Goal: Task Accomplishment & Management: Use online tool/utility

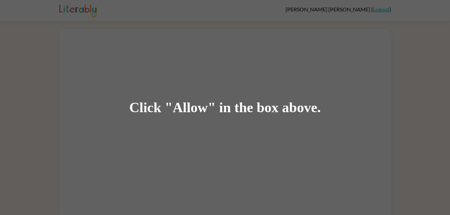
click at [209, 103] on div "Click "Allow" in the box above." at bounding box center [224, 107] width 191 height 15
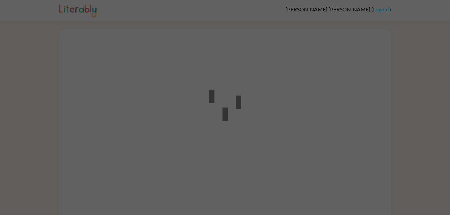
click at [92, 39] on div at bounding box center [225, 107] width 450 height 215
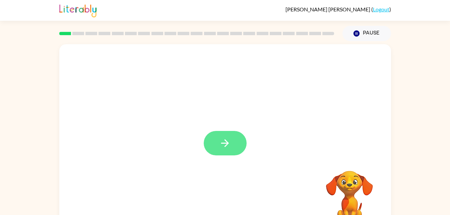
click at [209, 138] on button "button" at bounding box center [225, 143] width 43 height 24
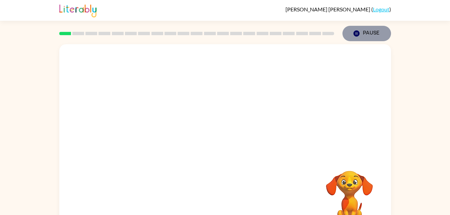
click at [356, 33] on icon "button" at bounding box center [356, 33] width 6 height 6
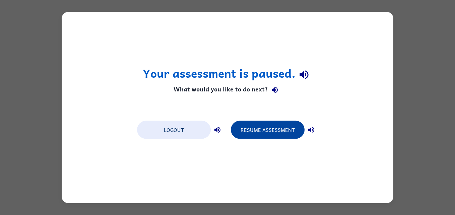
click at [273, 132] on button "Resume Assessment" at bounding box center [268, 130] width 74 height 18
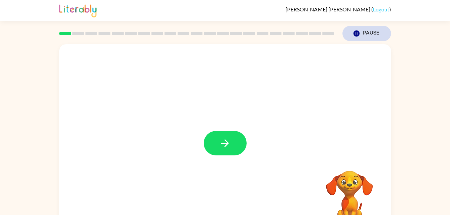
click at [376, 31] on button "Pause Pause" at bounding box center [366, 33] width 49 height 15
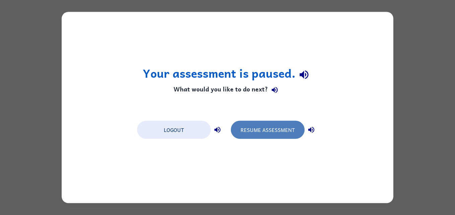
click at [279, 132] on button "Resume Assessment" at bounding box center [268, 130] width 74 height 18
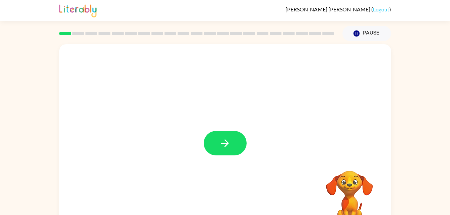
scroll to position [20, 0]
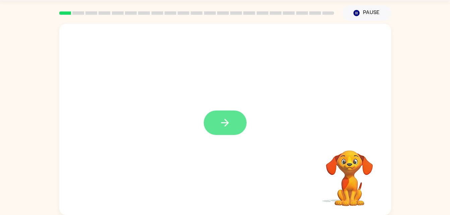
click at [215, 127] on button "button" at bounding box center [225, 122] width 43 height 24
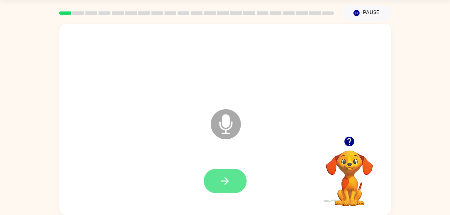
click at [229, 181] on icon "button" at bounding box center [225, 181] width 12 height 12
click at [229, 182] on icon "button" at bounding box center [225, 181] width 12 height 12
click at [241, 179] on button "button" at bounding box center [225, 181] width 43 height 24
click at [228, 135] on icon at bounding box center [226, 124] width 30 height 30
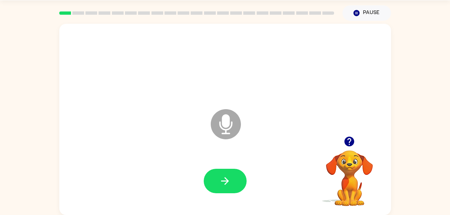
click at [227, 129] on icon at bounding box center [226, 124] width 30 height 30
click at [223, 129] on icon "Microphone The Microphone is here when it is your turn to talk" at bounding box center [259, 132] width 100 height 50
click at [223, 177] on icon "button" at bounding box center [225, 181] width 12 height 12
click at [363, 14] on button "Pause Pause" at bounding box center [366, 12] width 49 height 15
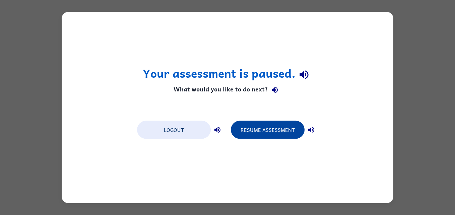
click at [280, 135] on button "Resume Assessment" at bounding box center [268, 130] width 74 height 18
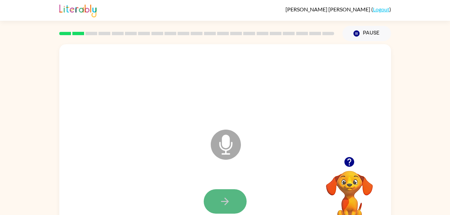
click at [231, 201] on button "button" at bounding box center [225, 201] width 43 height 24
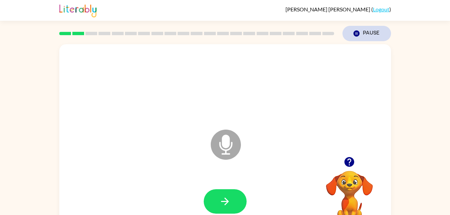
click at [359, 33] on icon "button" at bounding box center [356, 33] width 6 height 6
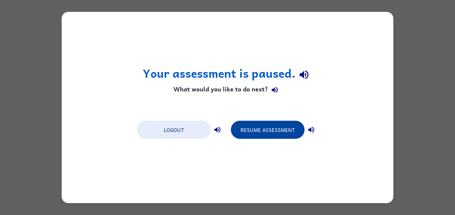
click at [291, 130] on button "Resume Assessment" at bounding box center [268, 130] width 74 height 18
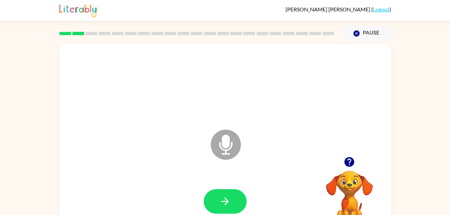
click at [350, 162] on icon "button" at bounding box center [349, 162] width 12 height 12
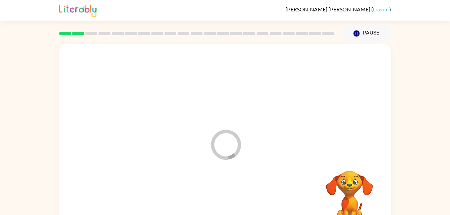
click at [228, 204] on div at bounding box center [225, 201] width 318 height 55
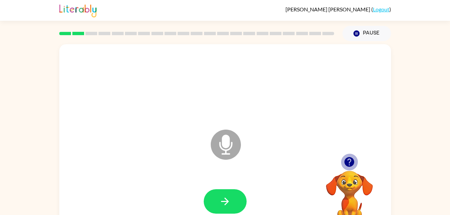
click at [345, 160] on icon "button" at bounding box center [349, 162] width 10 height 10
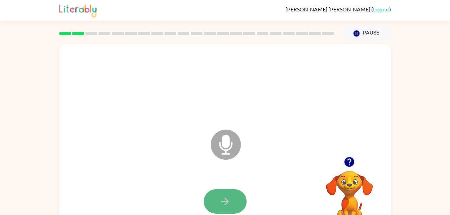
click at [238, 197] on button "button" at bounding box center [225, 201] width 43 height 24
click at [240, 205] on button "button" at bounding box center [225, 201] width 43 height 24
click at [350, 159] on icon "button" at bounding box center [349, 162] width 12 height 12
click at [351, 162] on icon "button" at bounding box center [349, 162] width 10 height 10
click at [211, 202] on button "button" at bounding box center [225, 201] width 43 height 24
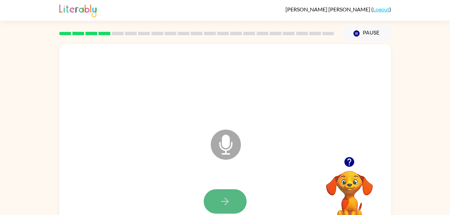
click at [217, 199] on button "button" at bounding box center [225, 201] width 43 height 24
click at [233, 197] on button "button" at bounding box center [225, 201] width 43 height 24
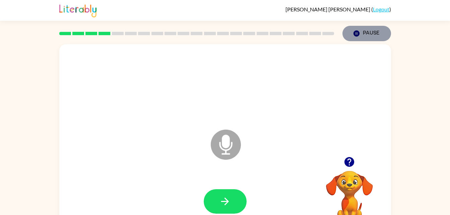
click at [366, 36] on button "Pause Pause" at bounding box center [366, 33] width 49 height 15
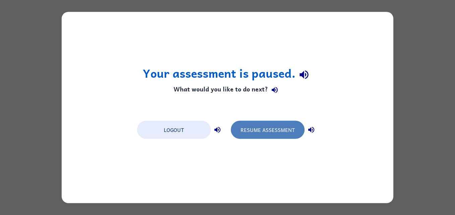
click at [282, 125] on button "Resume Assessment" at bounding box center [268, 130] width 74 height 18
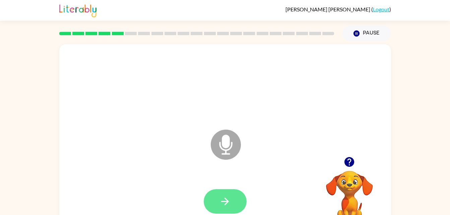
click at [228, 206] on icon "button" at bounding box center [225, 201] width 12 height 12
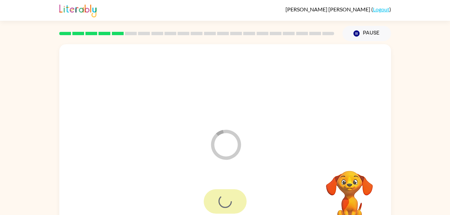
click at [219, 190] on div at bounding box center [225, 201] width 43 height 24
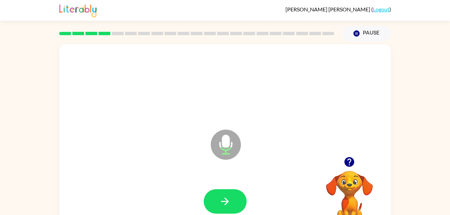
click at [351, 165] on icon "button" at bounding box center [349, 162] width 10 height 10
click at [228, 196] on icon "button" at bounding box center [225, 201] width 12 height 12
click at [352, 162] on icon "button" at bounding box center [349, 162] width 10 height 10
click at [219, 200] on icon "button" at bounding box center [225, 201] width 12 height 12
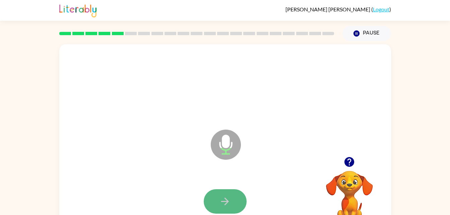
click at [230, 194] on button "button" at bounding box center [225, 201] width 43 height 24
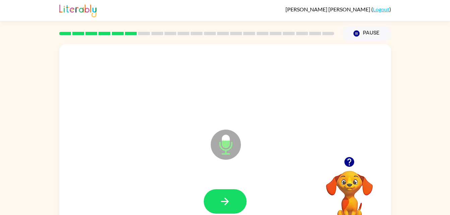
click at [349, 164] on icon "button" at bounding box center [349, 162] width 10 height 10
click at [229, 201] on icon "button" at bounding box center [225, 201] width 12 height 12
click at [345, 163] on icon "button" at bounding box center [349, 162] width 10 height 10
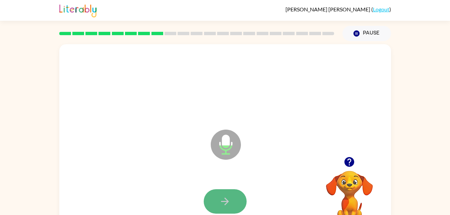
click at [235, 196] on button "button" at bounding box center [225, 201] width 43 height 24
click at [211, 196] on button "button" at bounding box center [225, 201] width 43 height 24
click at [230, 199] on icon "button" at bounding box center [225, 201] width 12 height 12
click at [222, 202] on icon "button" at bounding box center [225, 202] width 8 height 8
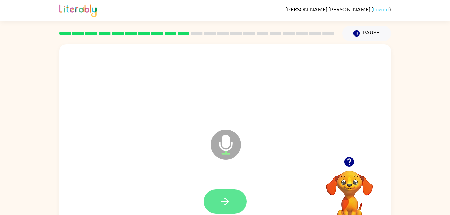
click at [215, 198] on button "button" at bounding box center [225, 201] width 43 height 24
click at [223, 204] on icon "button" at bounding box center [225, 201] width 12 height 12
click at [228, 197] on icon "button" at bounding box center [225, 201] width 12 height 12
click at [226, 207] on button "button" at bounding box center [225, 201] width 43 height 24
click at [229, 199] on icon "button" at bounding box center [225, 201] width 12 height 12
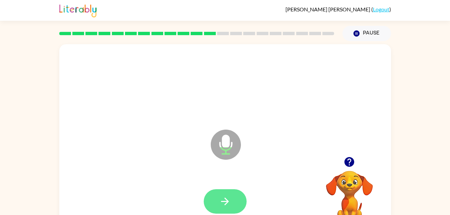
click at [226, 200] on icon "button" at bounding box center [225, 202] width 8 height 8
click at [226, 206] on icon "button" at bounding box center [225, 201] width 12 height 12
click at [229, 202] on icon "button" at bounding box center [225, 201] width 12 height 12
click at [221, 191] on button "button" at bounding box center [225, 201] width 43 height 24
click at [231, 200] on button "button" at bounding box center [225, 201] width 43 height 24
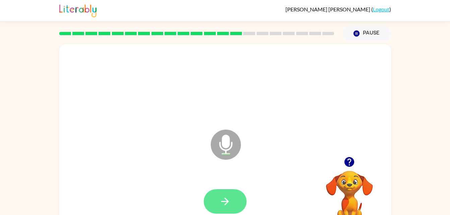
click at [219, 202] on icon "button" at bounding box center [225, 201] width 12 height 12
click at [226, 194] on button "button" at bounding box center [225, 201] width 43 height 24
click at [221, 207] on icon "button" at bounding box center [225, 201] width 12 height 12
click at [216, 199] on button "button" at bounding box center [225, 201] width 43 height 24
click at [222, 206] on icon "button" at bounding box center [225, 201] width 12 height 12
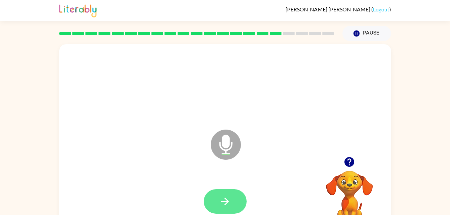
click at [218, 195] on button "button" at bounding box center [225, 201] width 43 height 24
click at [234, 192] on button "button" at bounding box center [225, 201] width 43 height 24
click at [230, 202] on icon "button" at bounding box center [225, 201] width 12 height 12
click at [224, 203] on icon "button" at bounding box center [225, 201] width 12 height 12
click at [232, 198] on button "button" at bounding box center [225, 201] width 43 height 24
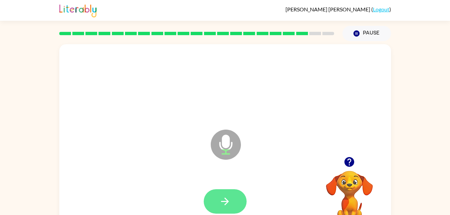
click at [220, 202] on icon "button" at bounding box center [225, 201] width 12 height 12
click at [218, 201] on button "button" at bounding box center [225, 201] width 43 height 24
click at [222, 199] on icon "button" at bounding box center [225, 201] width 12 height 12
click at [226, 199] on icon "button" at bounding box center [225, 202] width 8 height 8
click at [228, 202] on div at bounding box center [225, 201] width 43 height 24
